Goal: Find specific page/section

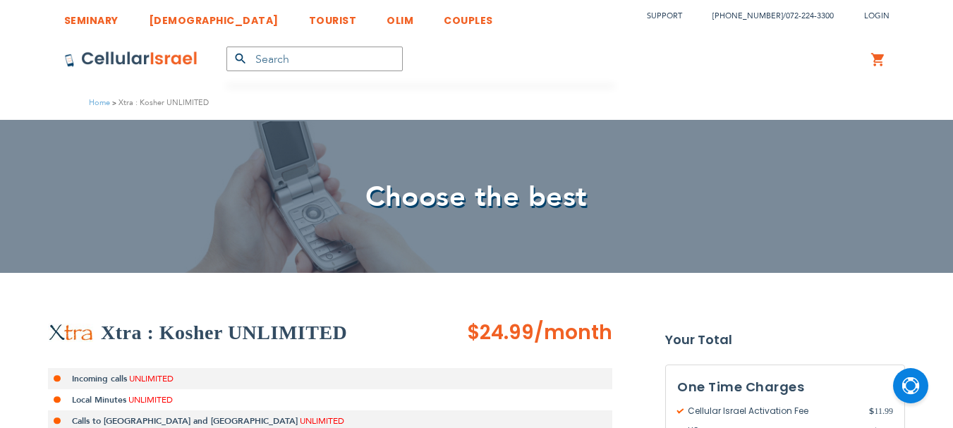
scroll to position [9, 0]
click at [170, 58] on img at bounding box center [131, 59] width 134 height 17
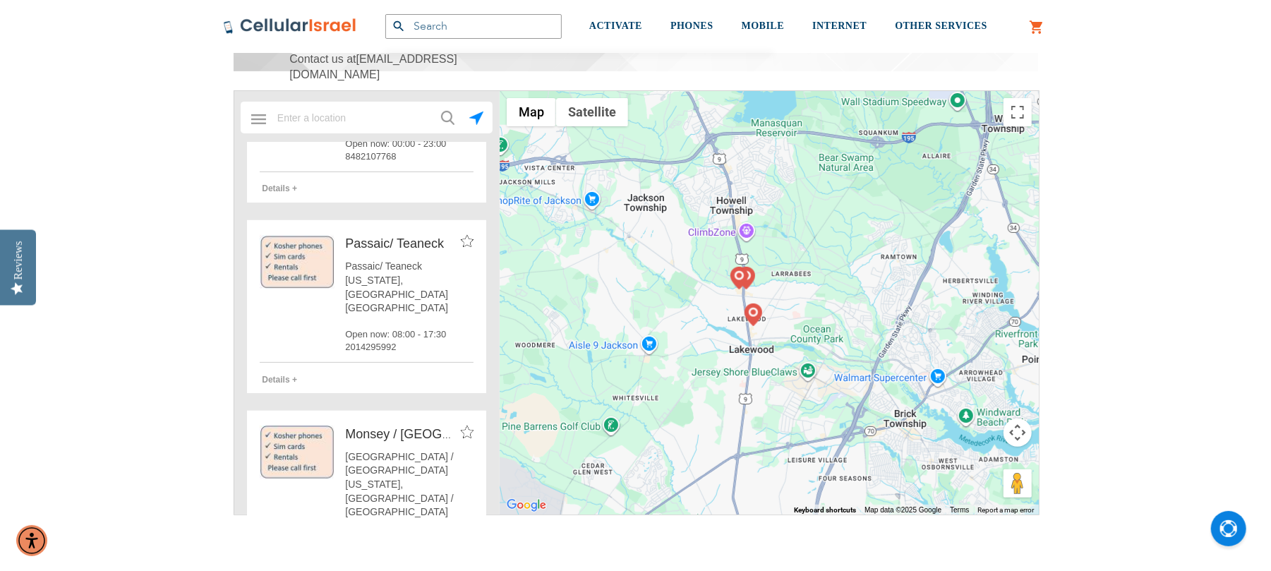
scroll to position [1787, 0]
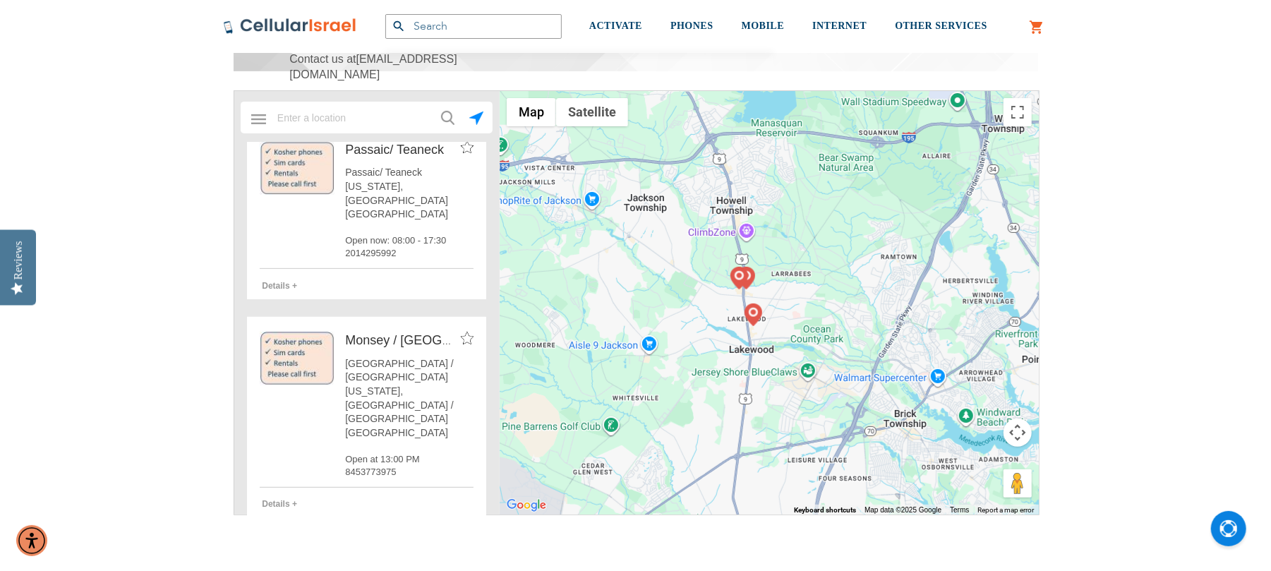
type input "smarx"
click at [411, 550] on div "[PERSON_NAME]" at bounding box center [401, 559] width 113 height 18
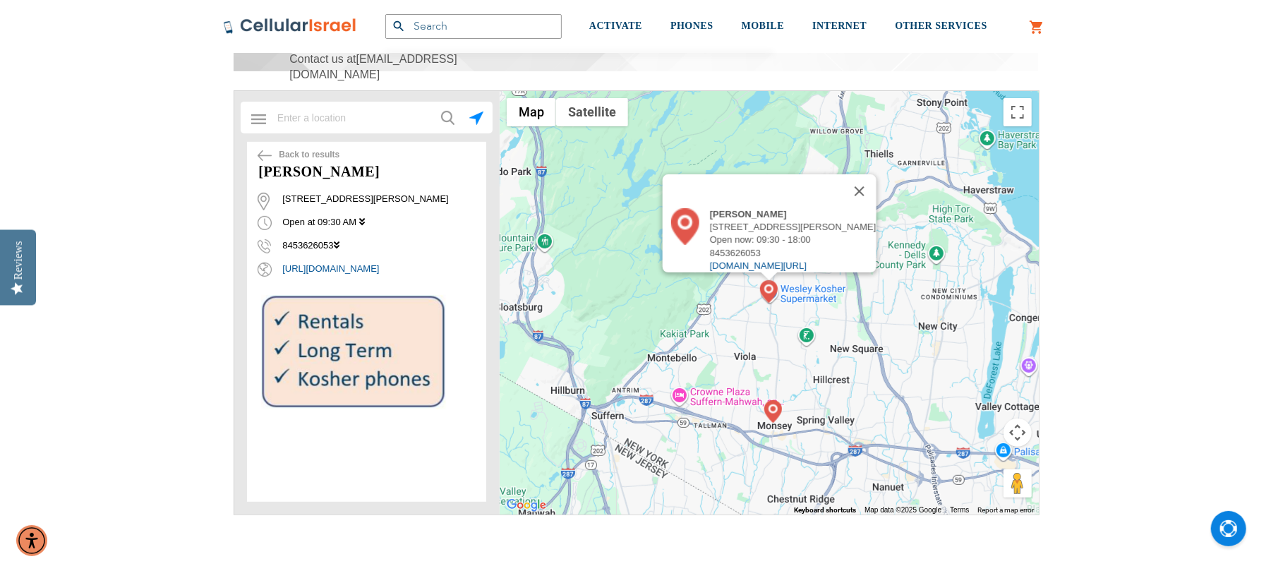
click at [266, 151] on img at bounding box center [265, 155] width 14 height 11
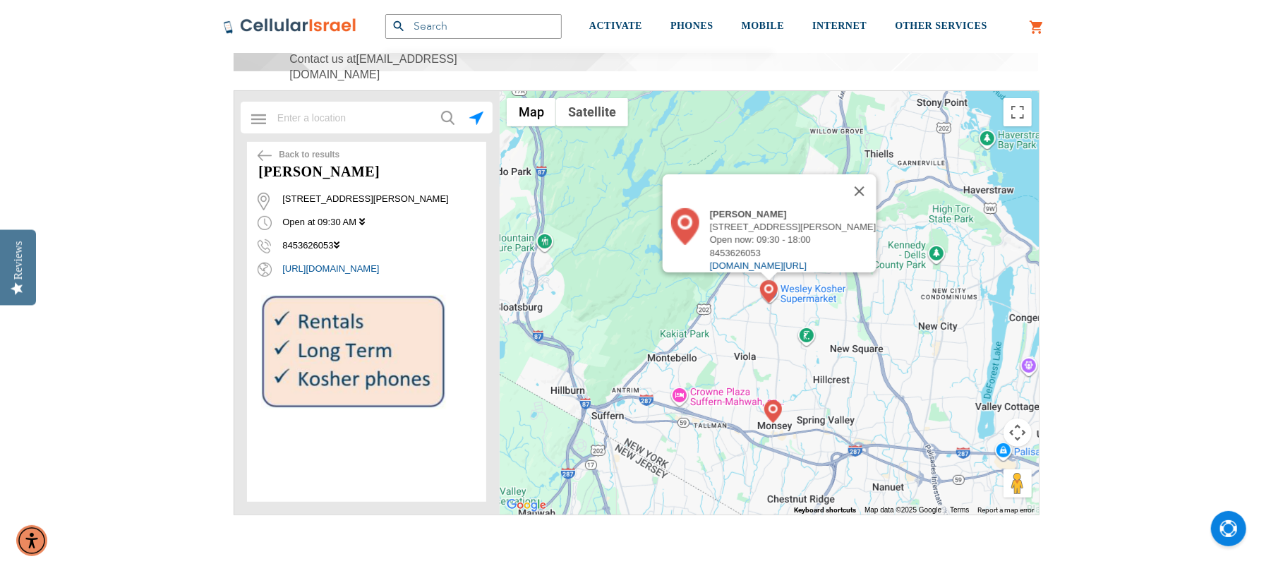
click at [267, 152] on img at bounding box center [265, 155] width 14 height 11
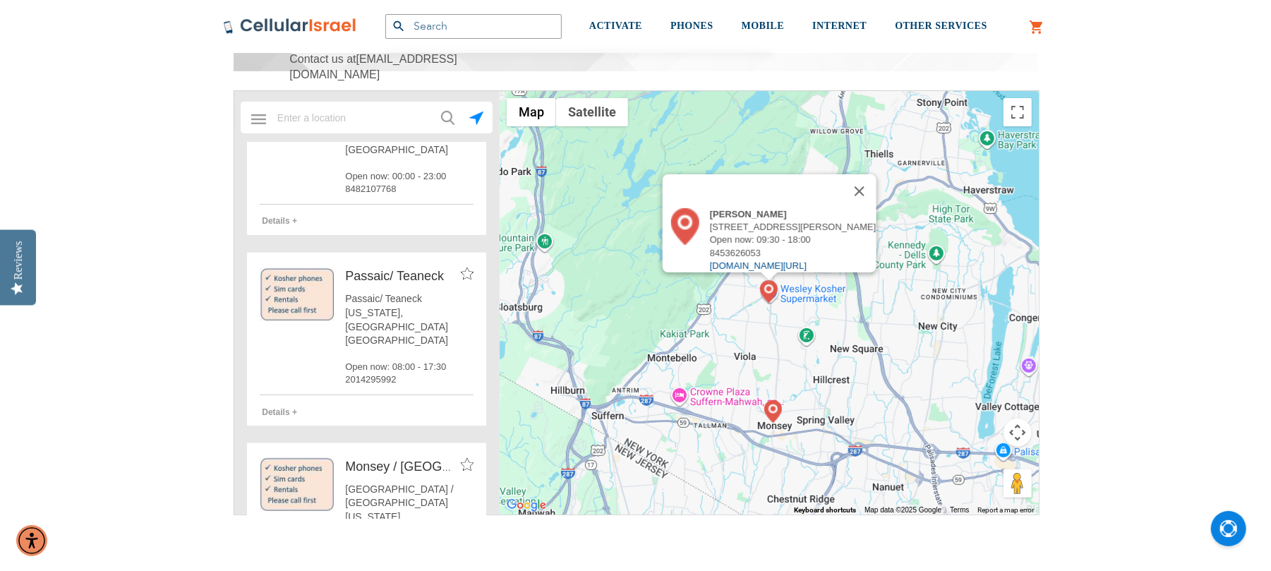
scroll to position [1694, 0]
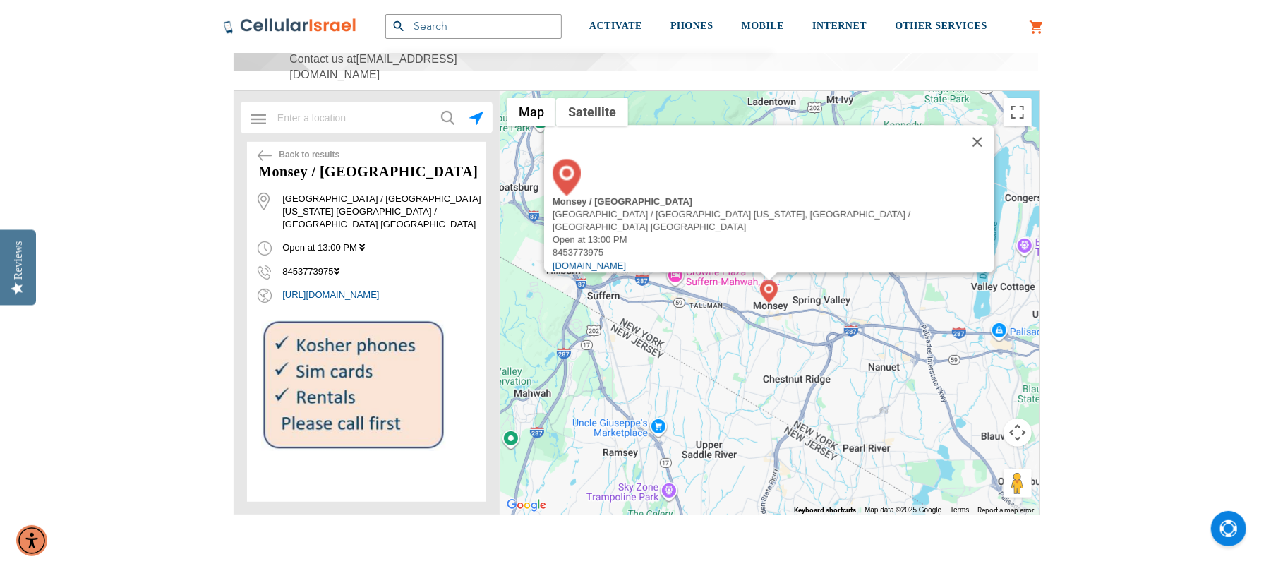
click at [263, 152] on img at bounding box center [265, 155] width 14 height 11
